Goal: Information Seeking & Learning: Check status

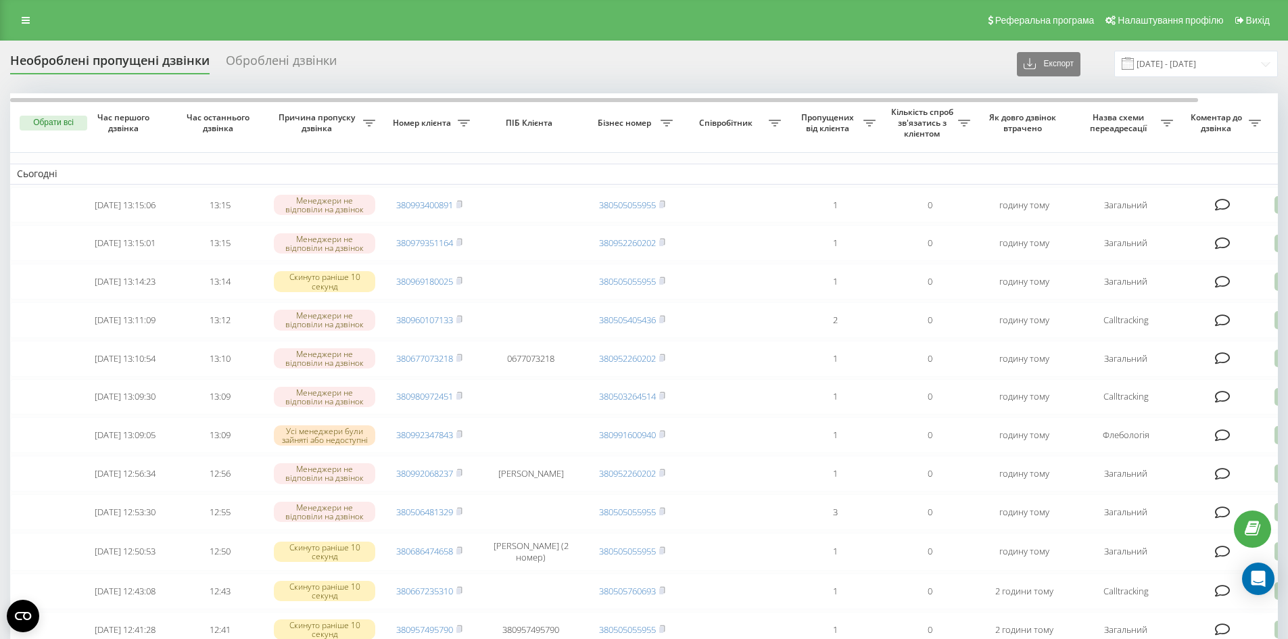
click at [3, 21] on div "Реферальна програма Налаштування профілю Вихід" at bounding box center [644, 20] width 1288 height 41
click at [17, 20] on link at bounding box center [26, 20] width 24 height 19
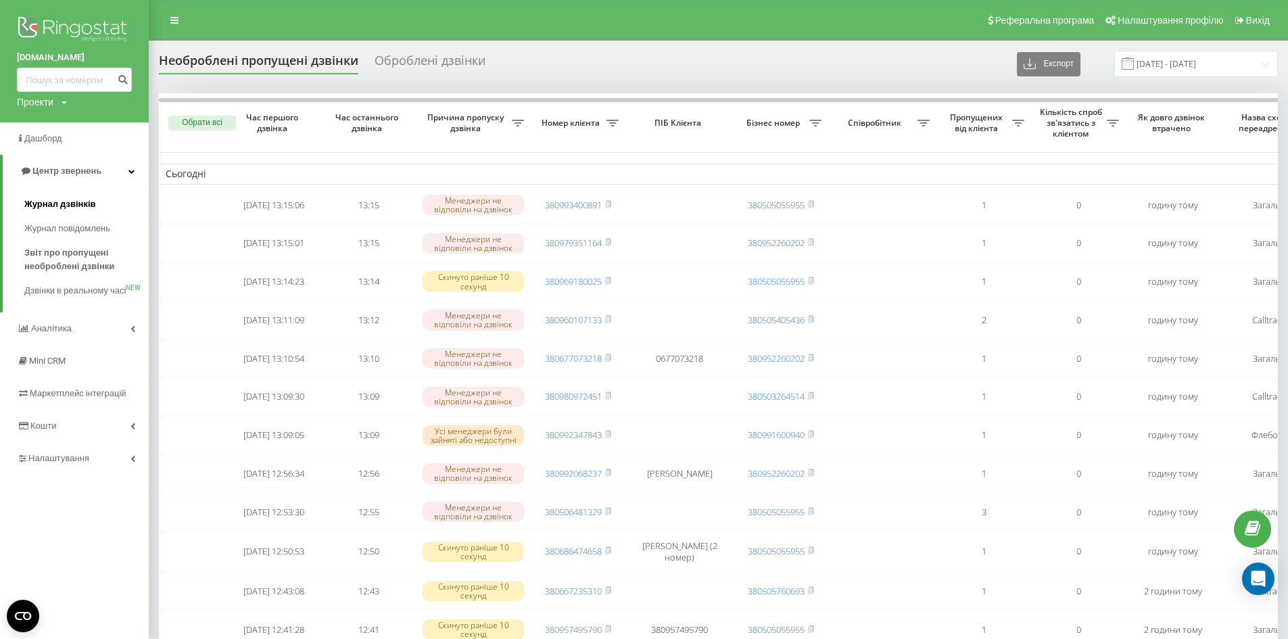
click at [79, 209] on span "Журнал дзвінків" at bounding box center [60, 204] width 72 height 14
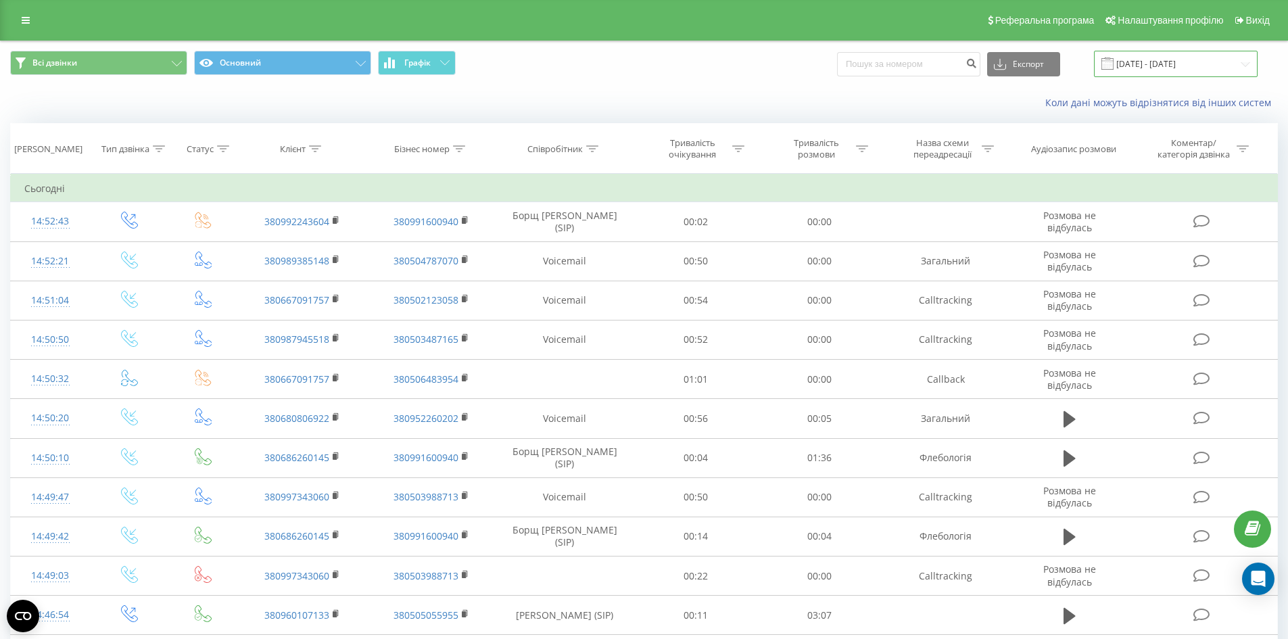
click at [1200, 60] on input "[DATE] - [DATE]" at bounding box center [1176, 64] width 164 height 26
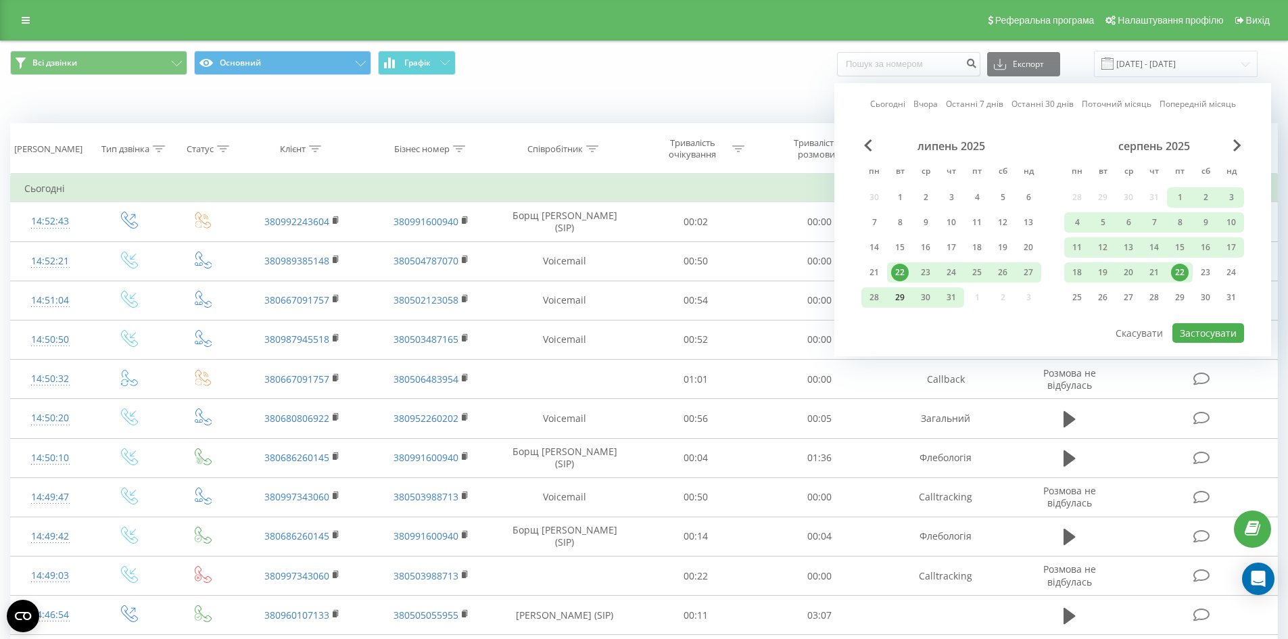
click at [900, 296] on div "29" at bounding box center [900, 298] width 18 height 18
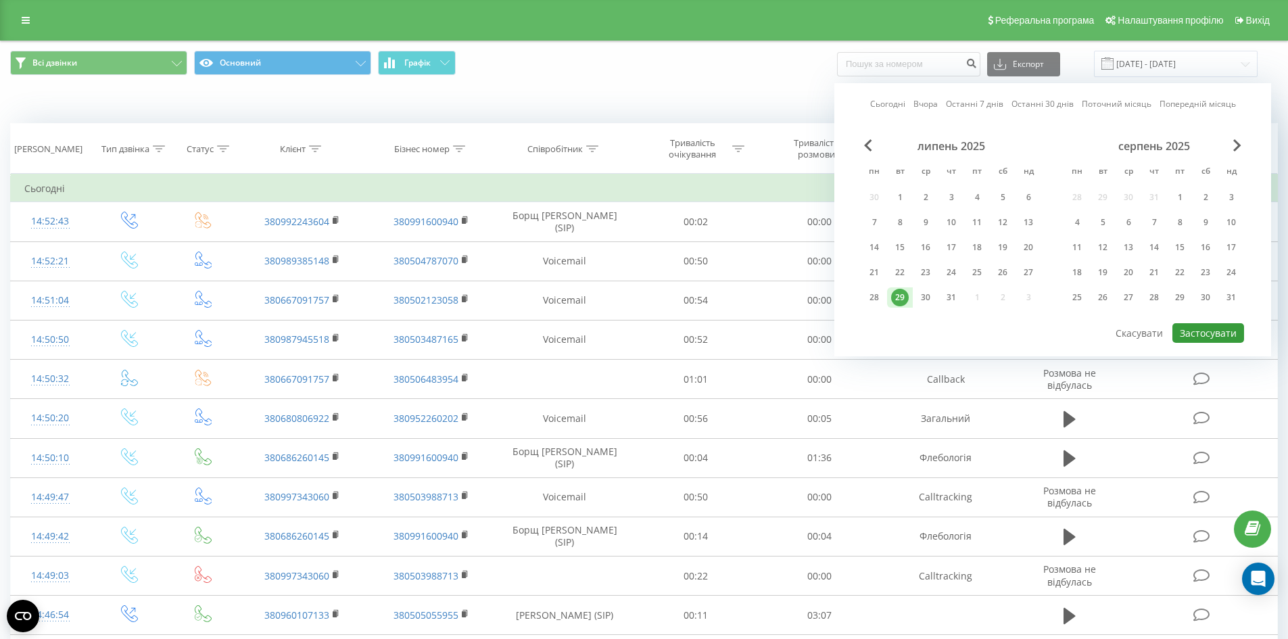
click at [1217, 332] on button "Застосувати" at bounding box center [1209, 333] width 72 height 20
type input "29.07.2025 - 29.07.2025"
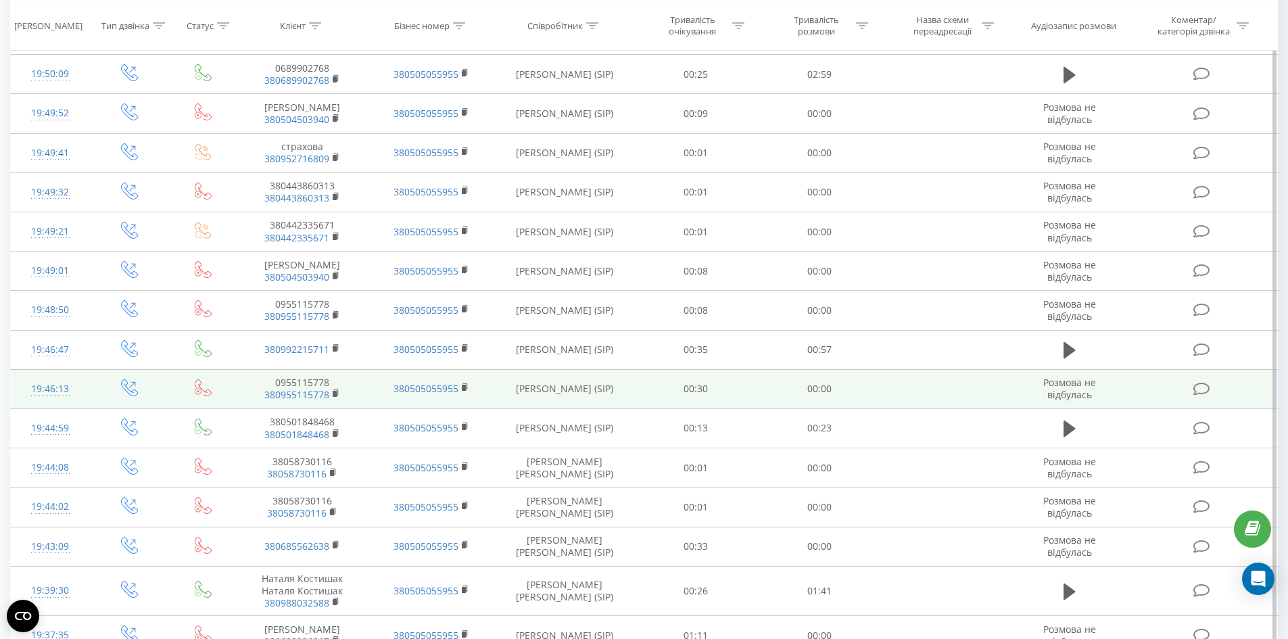
scroll to position [619, 0]
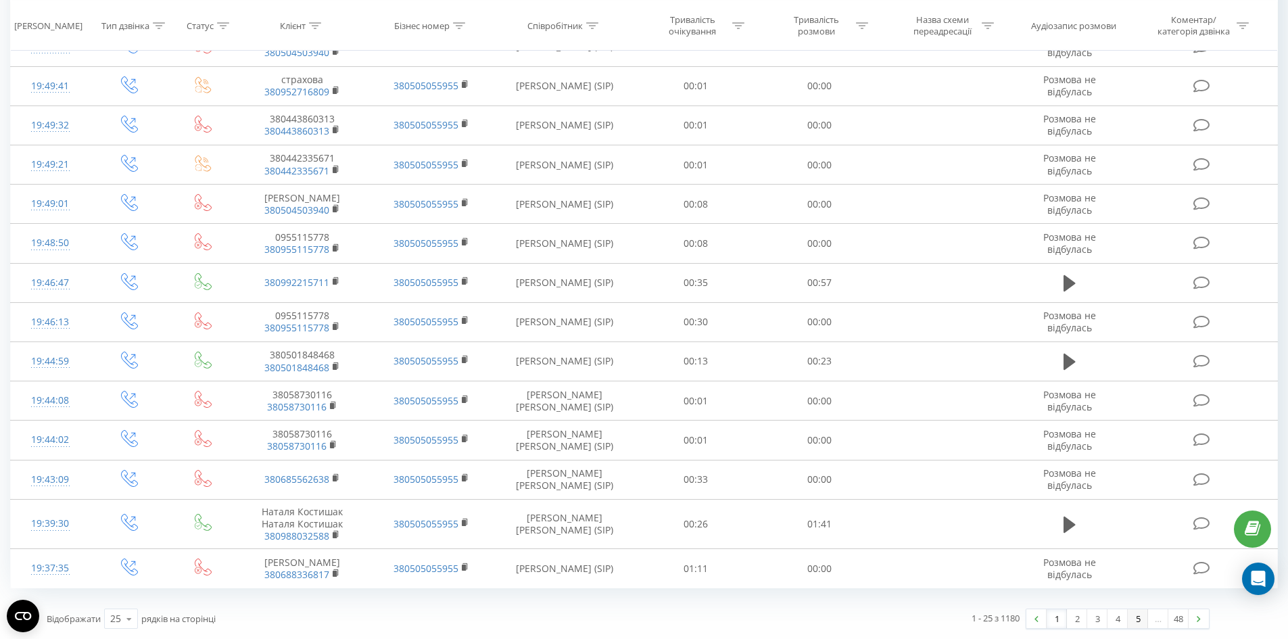
click at [1140, 618] on link "5" at bounding box center [1138, 618] width 20 height 19
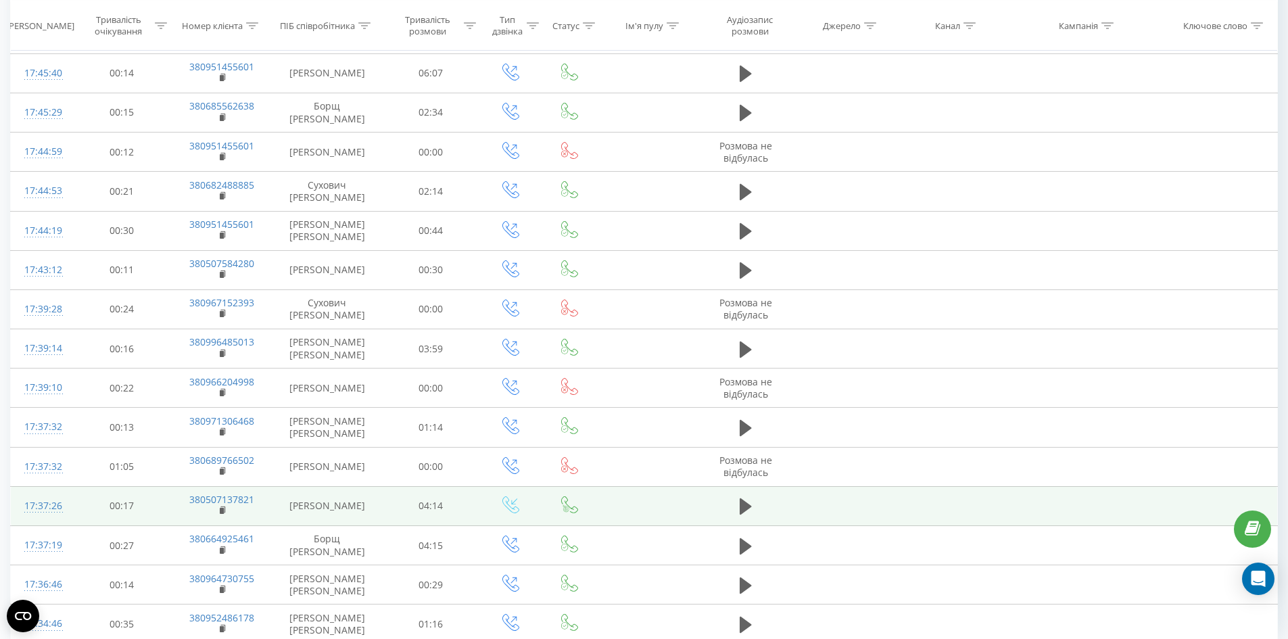
scroll to position [629, 0]
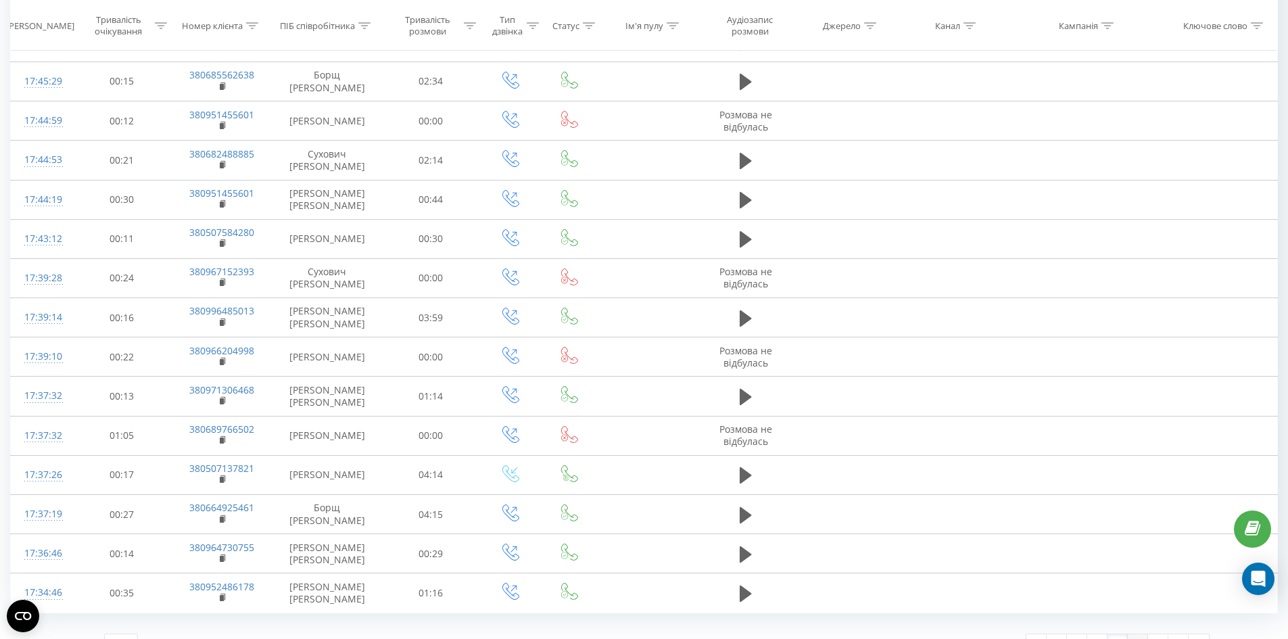
click at [1137, 634] on link "6" at bounding box center [1138, 643] width 20 height 19
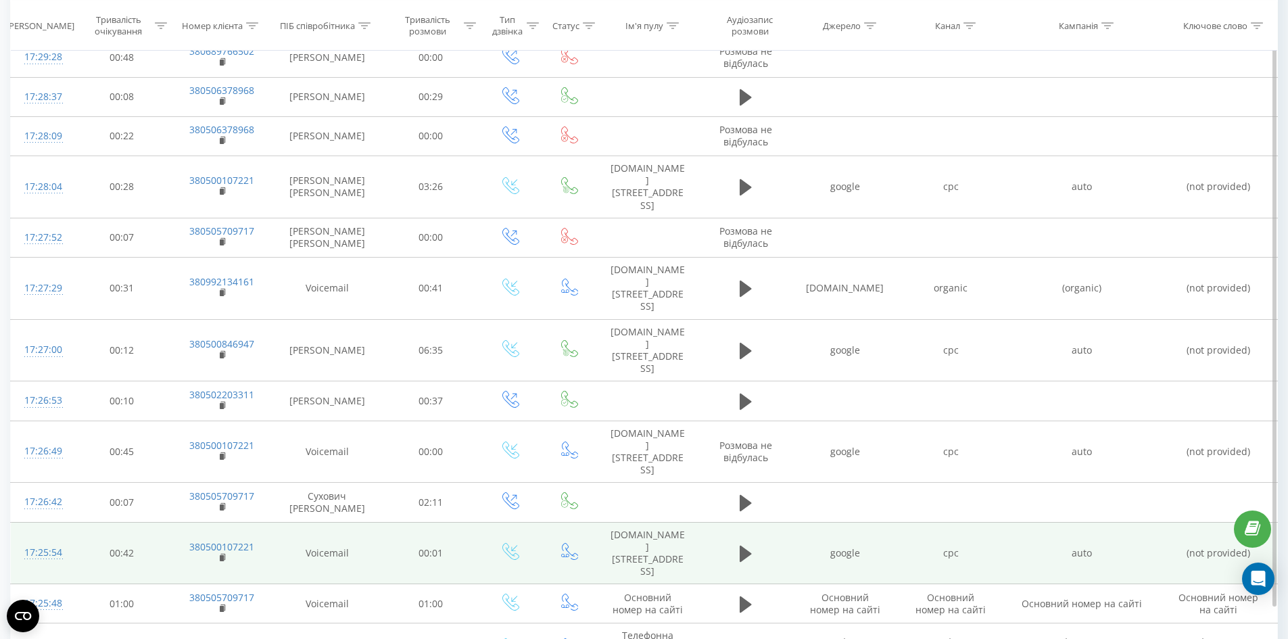
scroll to position [650, 0]
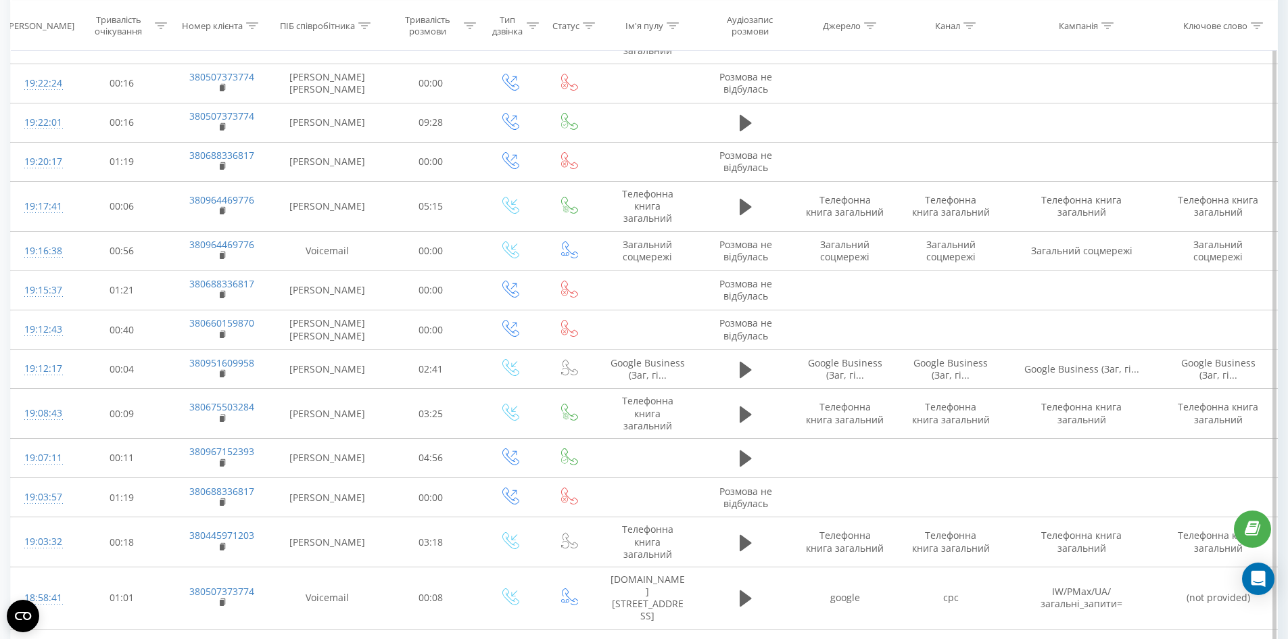
scroll to position [1779, 0]
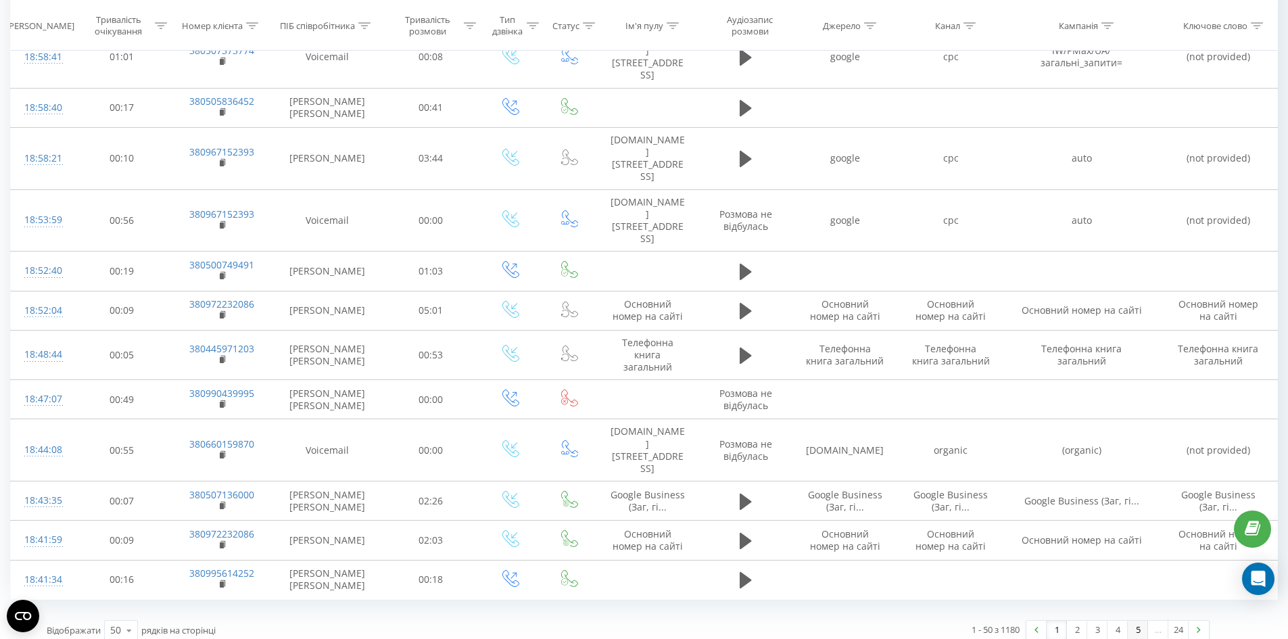
click at [1137, 621] on link "5" at bounding box center [1138, 630] width 20 height 19
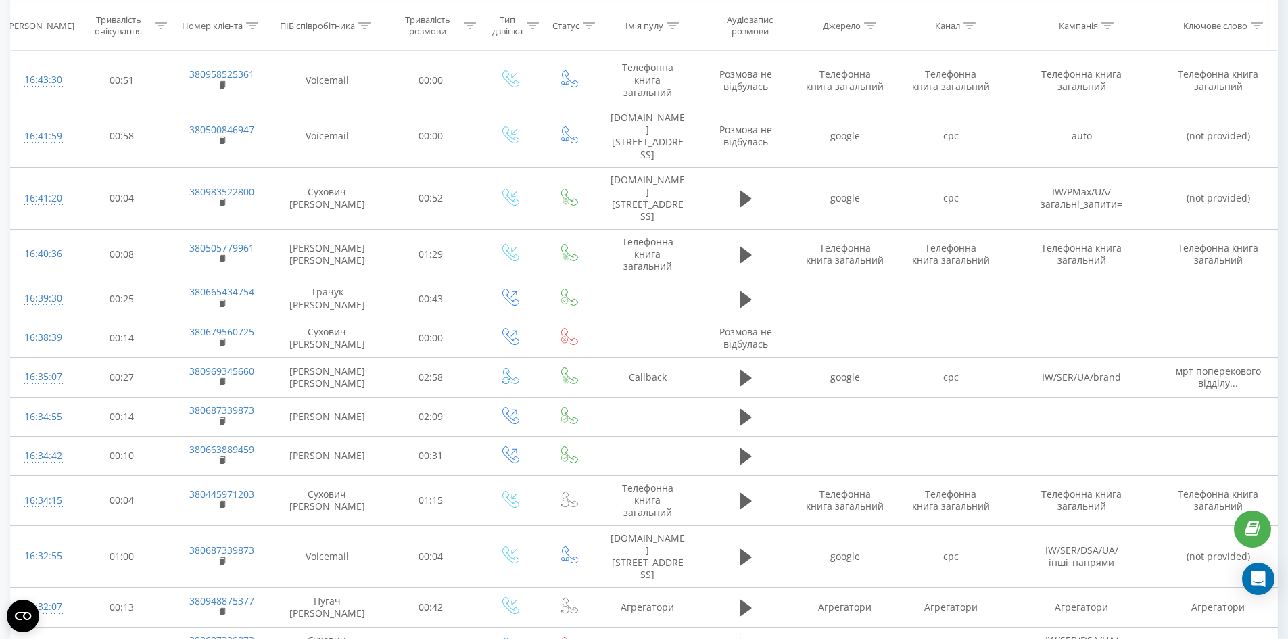
scroll to position [1686, 0]
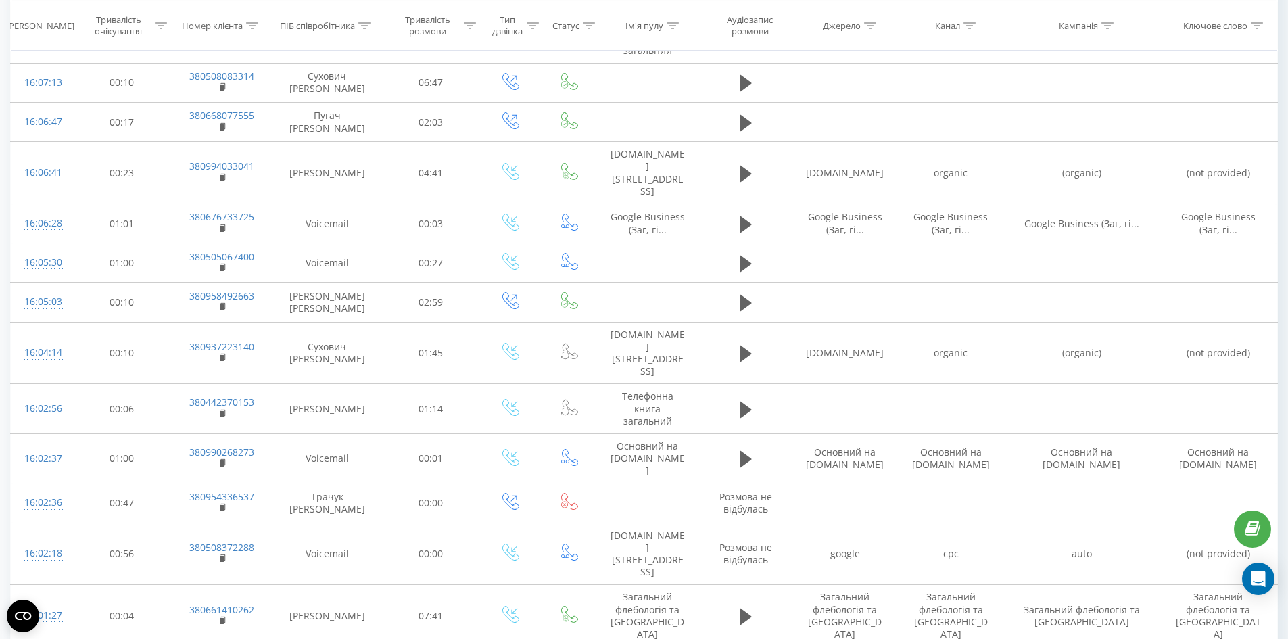
scroll to position [1706, 0]
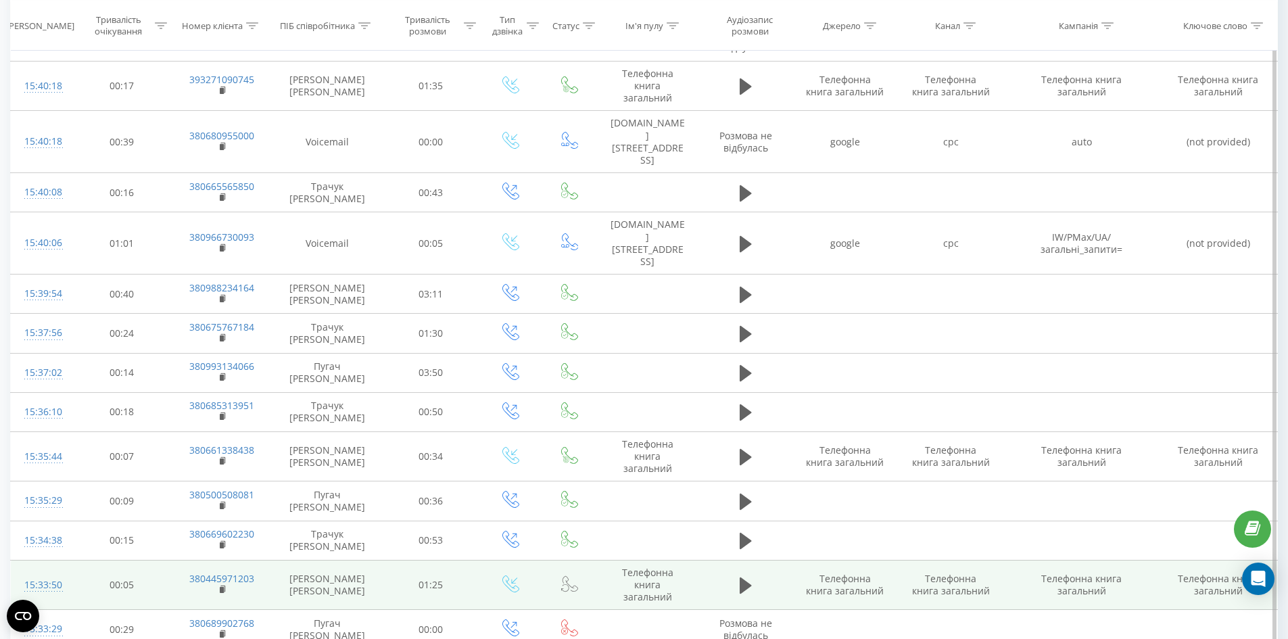
scroll to position [1696, 0]
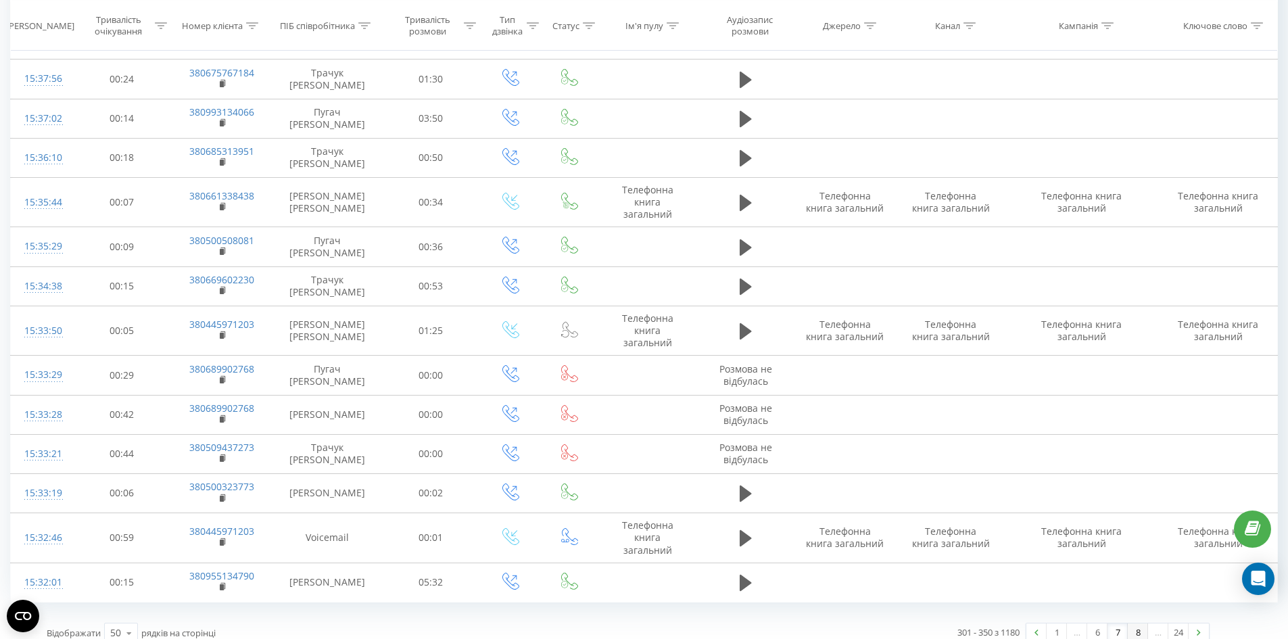
click at [1139, 623] on link "8" at bounding box center [1138, 632] width 20 height 19
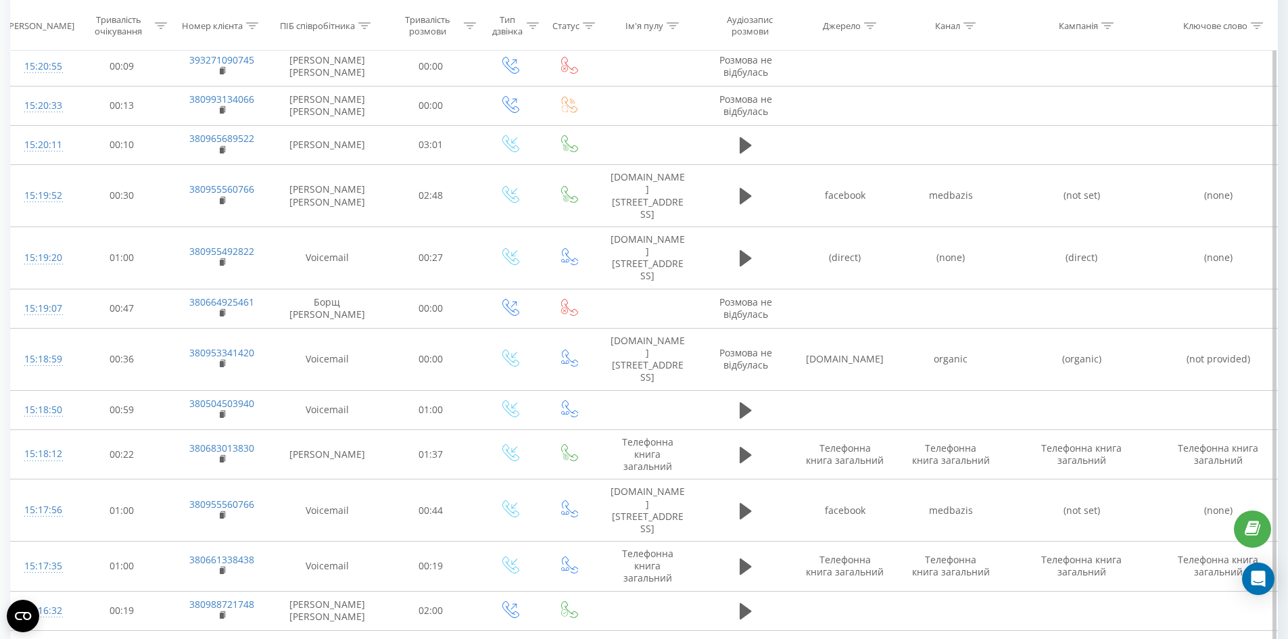
scroll to position [1758, 0]
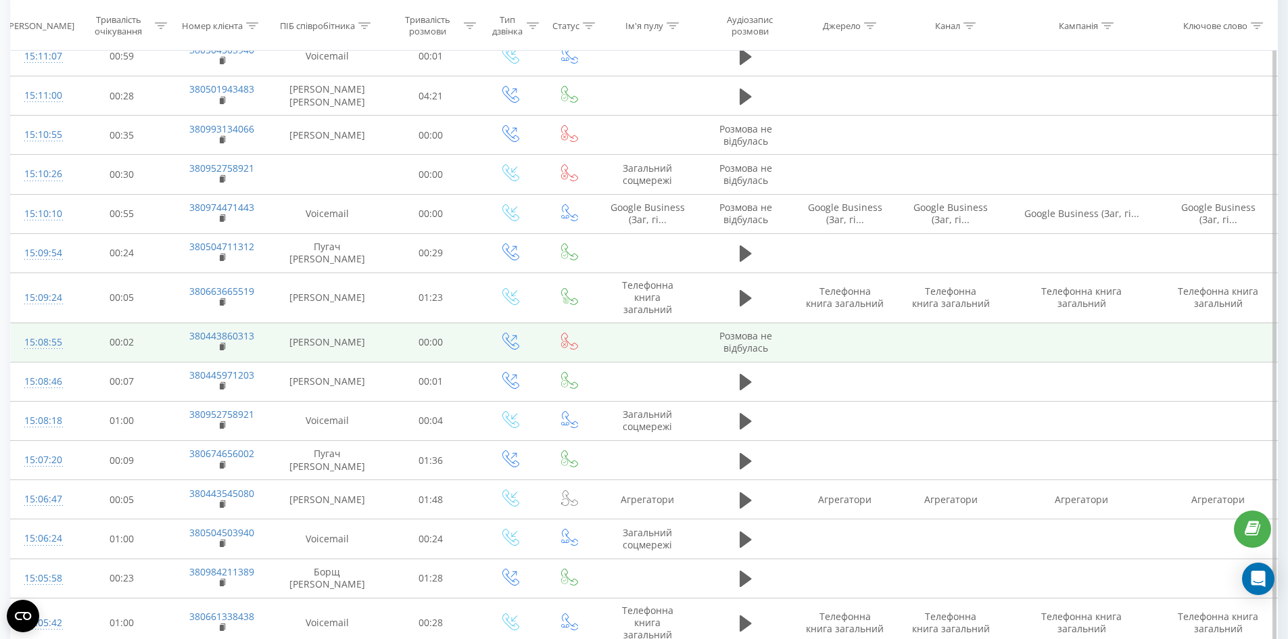
scroll to position [744, 0]
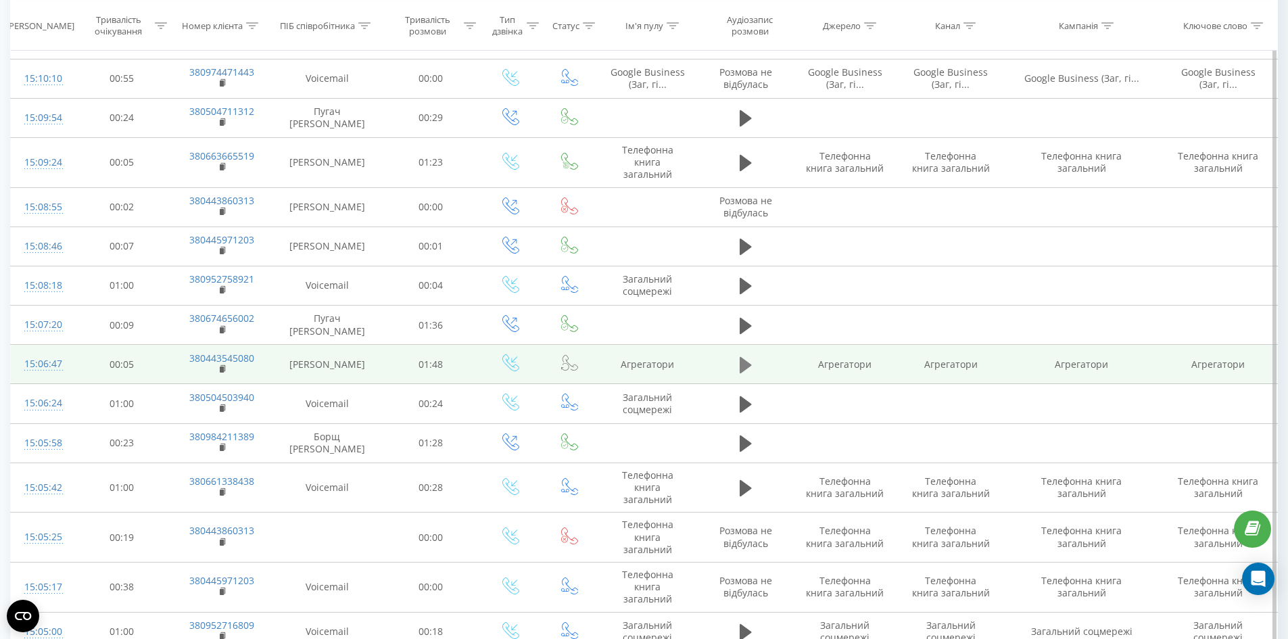
click at [750, 374] on icon at bounding box center [746, 365] width 12 height 19
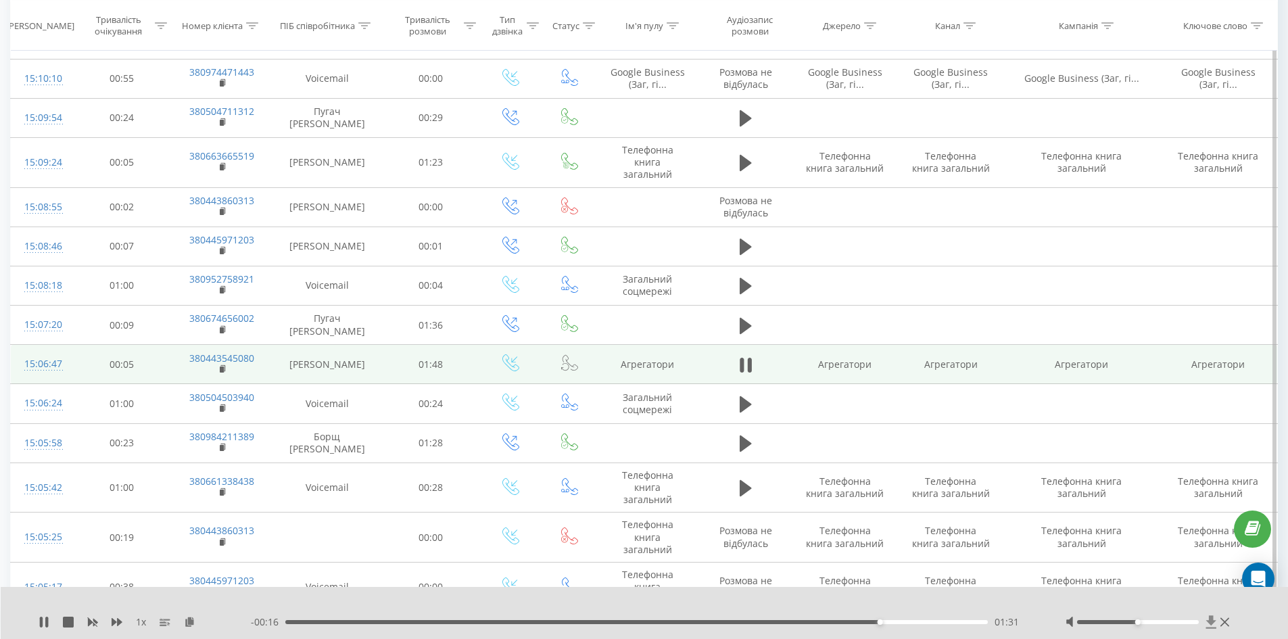
click at [1215, 623] on icon at bounding box center [1211, 622] width 11 height 14
